Goal: Obtain resource: Download file/media

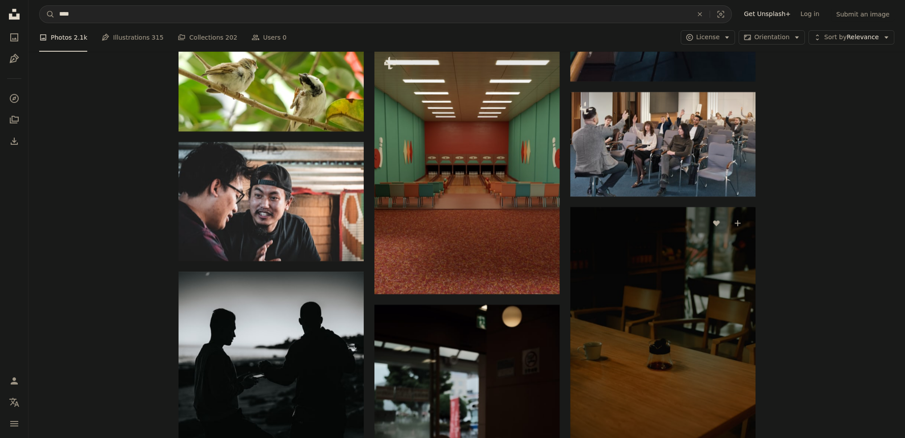
scroll to position [31199, 0]
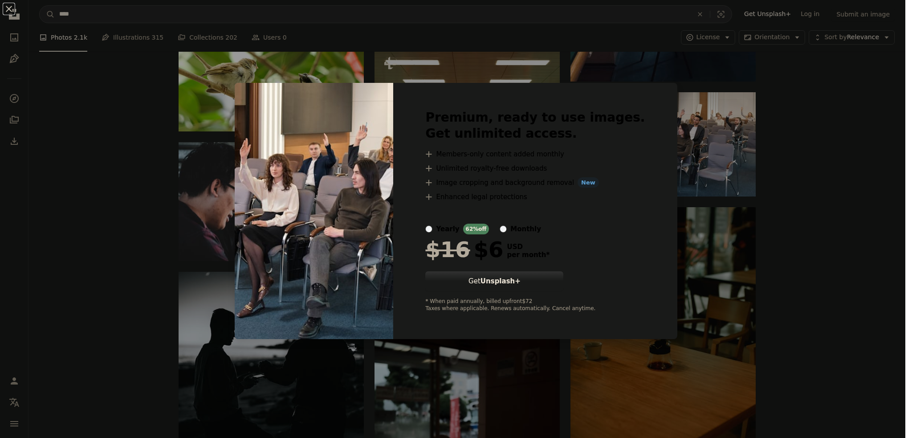
click at [682, 93] on div "An X shape Premium, ready to use images. Get unlimited access. A plus sign Memb…" at bounding box center [456, 219] width 912 height 438
click at [693, 108] on img at bounding box center [662, 144] width 185 height 104
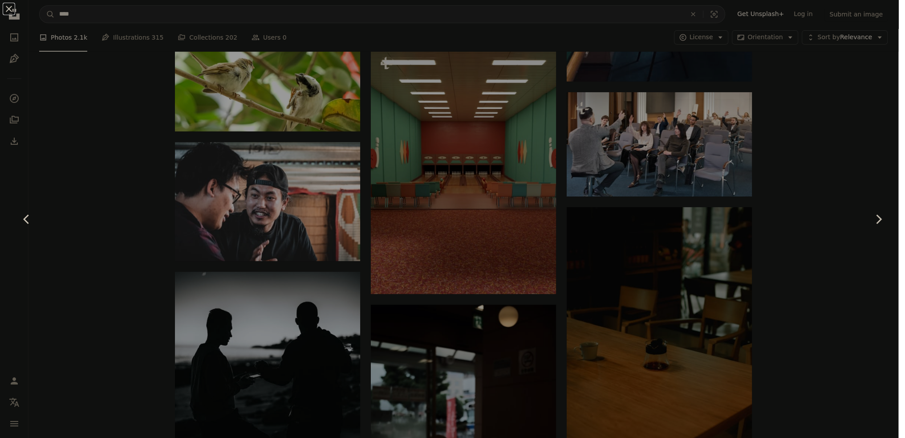
click at [789, 219] on div "An X shape Chevron left Chevron right" at bounding box center [452, 219] width 905 height 438
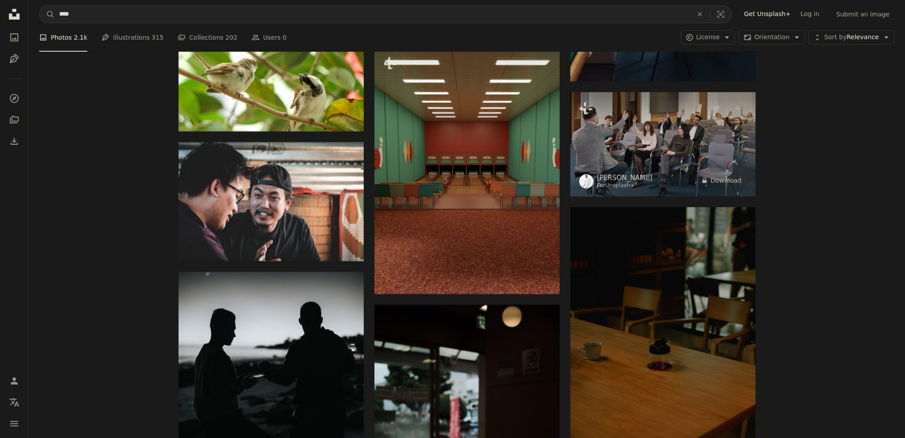
click at [684, 148] on img at bounding box center [662, 144] width 185 height 104
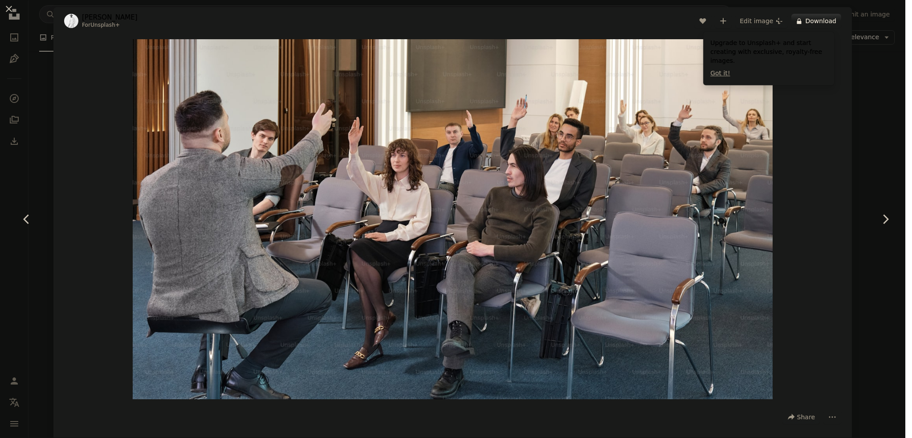
click at [779, 96] on div "Zoom in" at bounding box center [452, 219] width 798 height 369
click at [801, 167] on div "Zoom in" at bounding box center [452, 219] width 798 height 369
click at [826, 155] on div "Zoom in" at bounding box center [452, 219] width 798 height 369
click at [341, 14] on header "[PERSON_NAME] For Unsplash+ A heart A plus sign Edit image Plus sign for Unspla…" at bounding box center [452, 21] width 798 height 28
click at [58, 61] on div "Zoom in" at bounding box center [452, 219] width 798 height 369
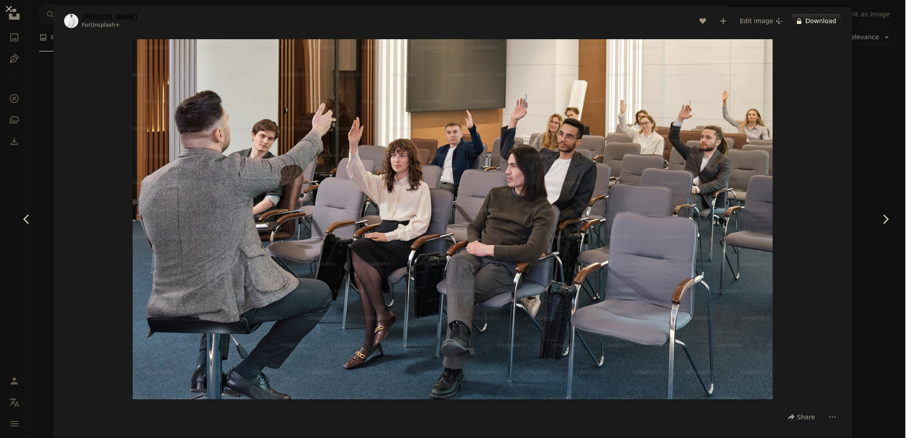
click at [36, 62] on div "An X shape Chevron left Chevron right [PERSON_NAME] For Unsplash+ A heart A plu…" at bounding box center [456, 219] width 912 height 438
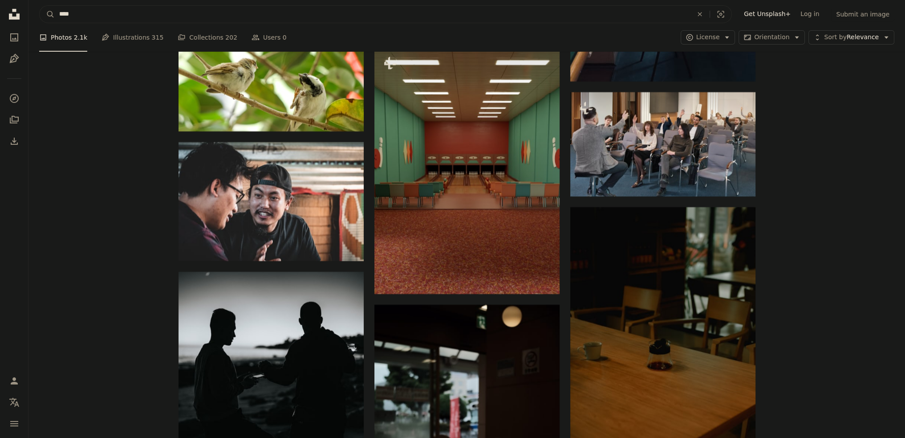
drag, startPoint x: 123, startPoint y: 8, endPoint x: 0, endPoint y: 18, distance: 123.2
type input "**"
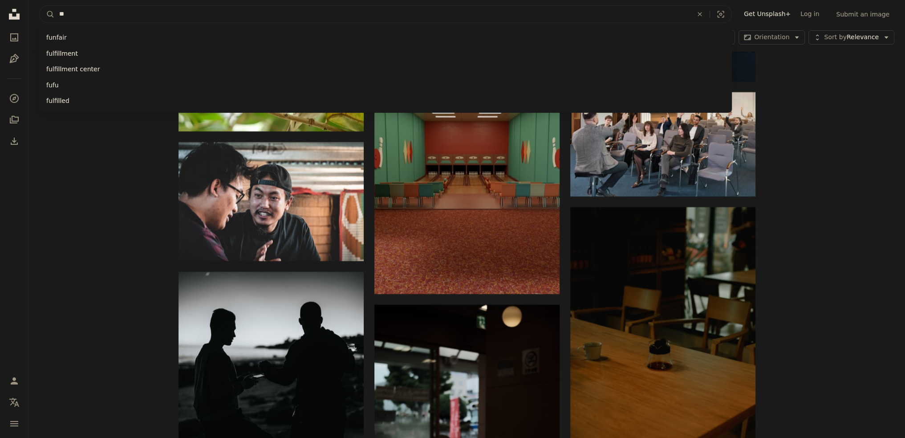
click button "A magnifying glass" at bounding box center [47, 14] width 15 height 17
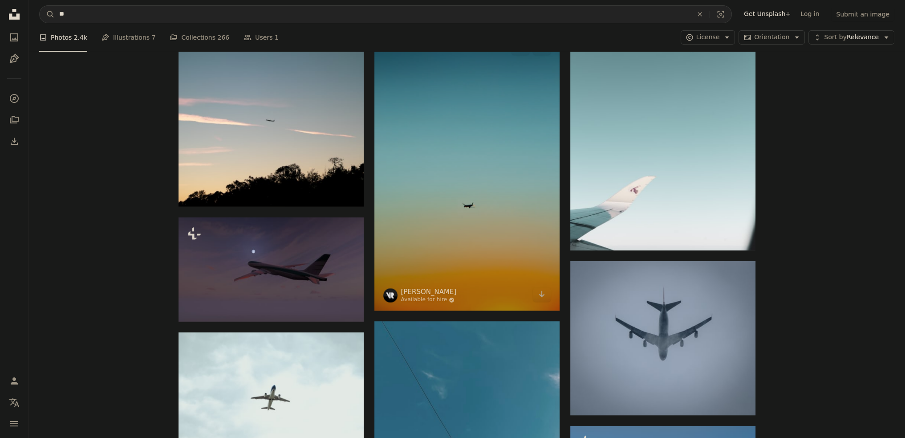
scroll to position [4451, 0]
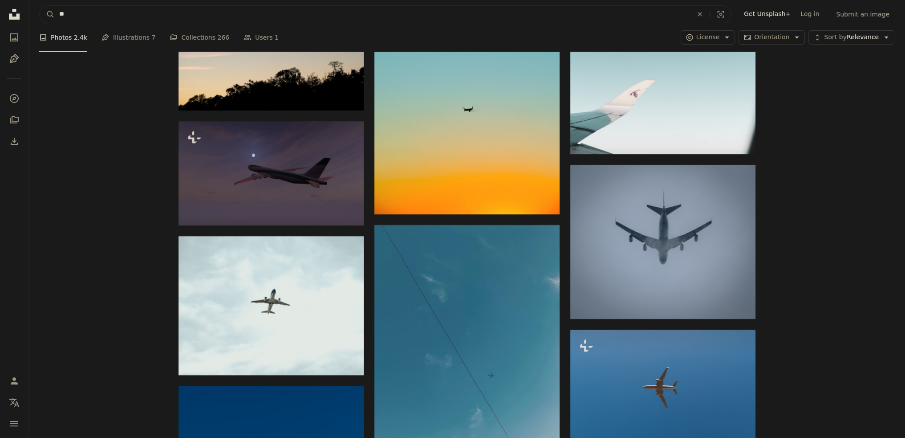
click at [463, 11] on input "**" at bounding box center [372, 14] width 635 height 17
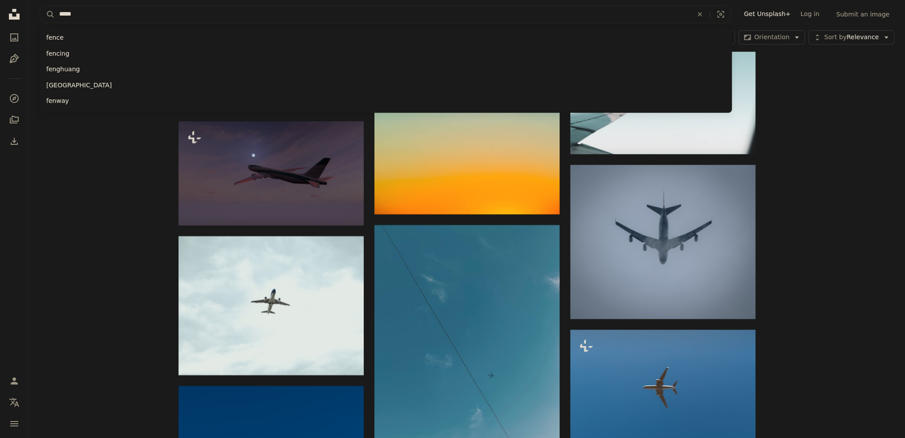
type input "**"
click button "A magnifying glass" at bounding box center [47, 14] width 15 height 17
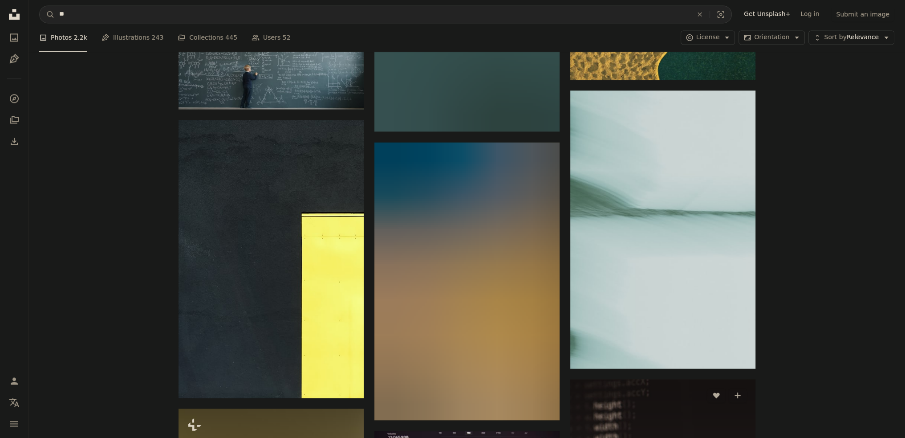
scroll to position [6602, 0]
